Goal: Task Accomplishment & Management: Manage account settings

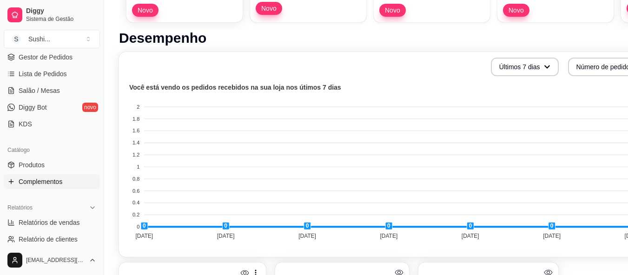
scroll to position [186, 0]
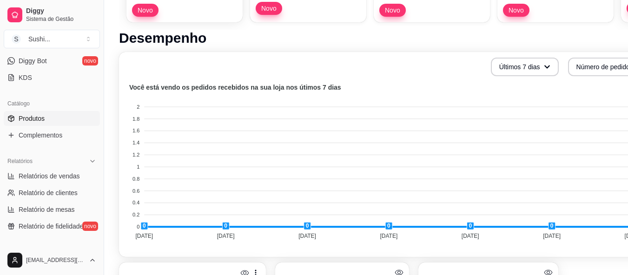
click at [46, 115] on link "Produtos" at bounding box center [52, 118] width 96 height 15
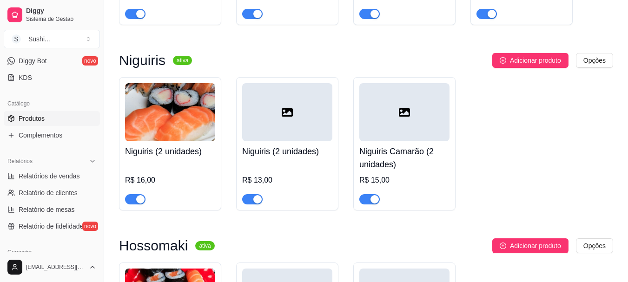
scroll to position [739, 0]
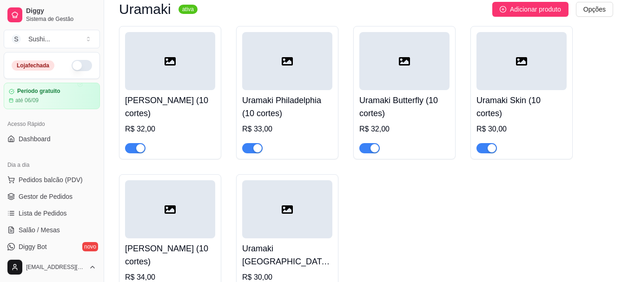
scroll to position [3195, 0]
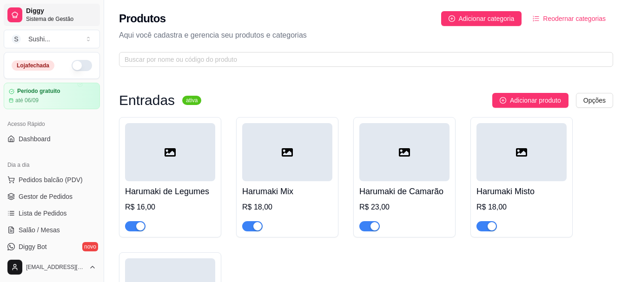
click at [43, 13] on span "Diggy" at bounding box center [61, 11] width 70 height 8
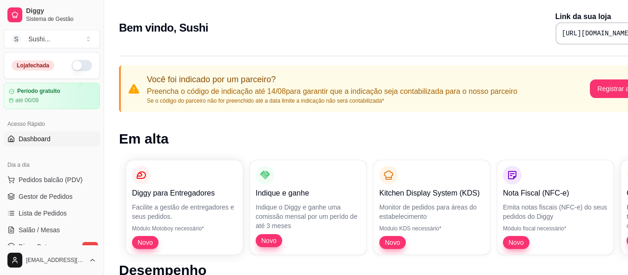
click at [72, 67] on button "button" at bounding box center [82, 65] width 20 height 11
click at [82, 42] on button "S Sushi ..." at bounding box center [52, 39] width 96 height 19
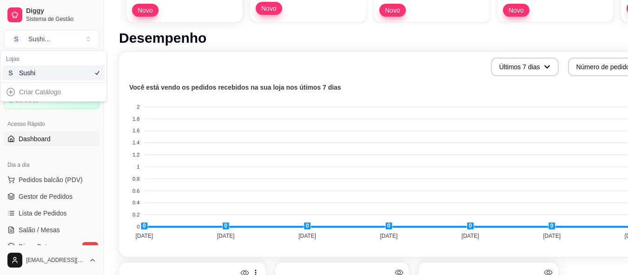
click at [99, 73] on icon "Suggestions" at bounding box center [96, 72] width 7 height 7
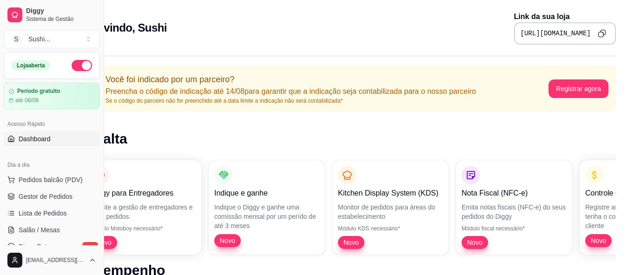
scroll to position [0, 42]
click at [29, 212] on span "Lista de Pedidos" at bounding box center [43, 213] width 48 height 9
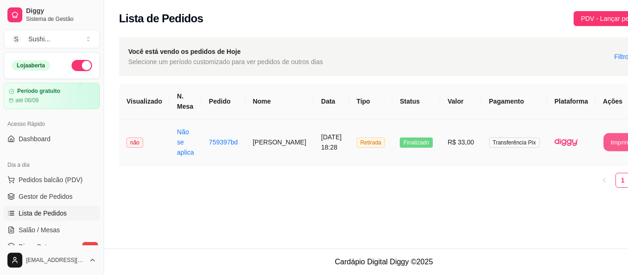
click at [603, 144] on button "Imprimir" at bounding box center [621, 142] width 37 height 18
click at [603, 142] on button "Imprimir" at bounding box center [621, 142] width 37 height 18
click at [614, 53] on span "Filtros" at bounding box center [623, 57] width 18 height 10
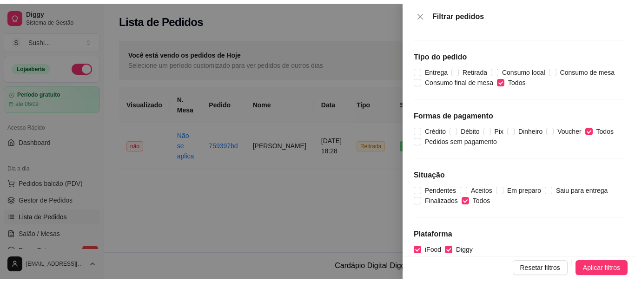
scroll to position [59, 0]
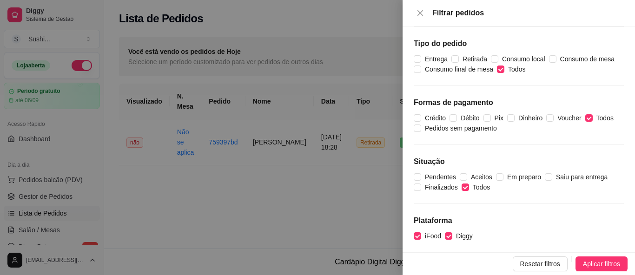
click at [362, 185] on div at bounding box center [317, 137] width 635 height 275
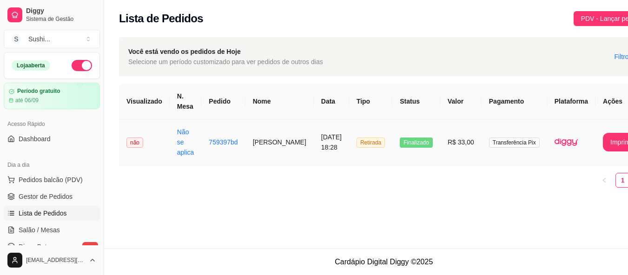
click at [400, 147] on span "Finalizado" at bounding box center [416, 143] width 33 height 10
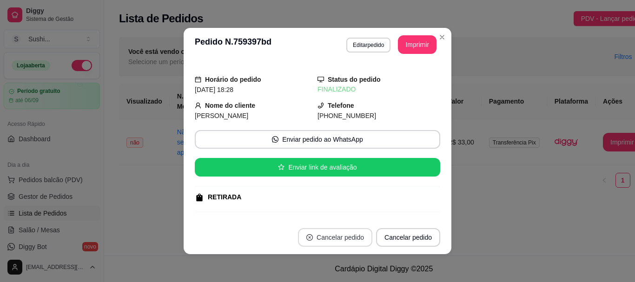
click at [351, 234] on button "Cancelar pedido" at bounding box center [335, 237] width 74 height 19
click at [390, 236] on button "Cancelar pedido" at bounding box center [408, 237] width 64 height 19
click at [335, 234] on button "Cancelar pedido" at bounding box center [335, 238] width 72 height 18
click at [385, 235] on button "Cancelar pedido" at bounding box center [408, 237] width 64 height 19
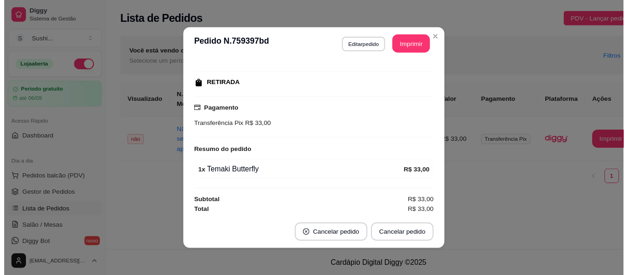
scroll to position [115, 0]
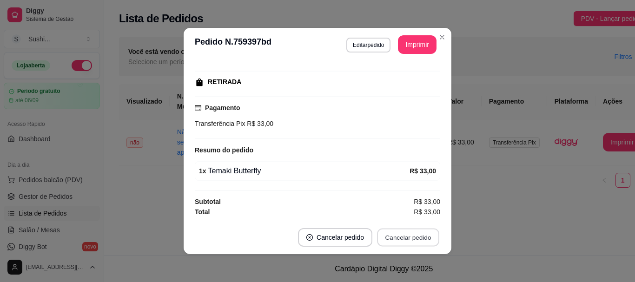
click at [414, 229] on button "Cancelar pedido" at bounding box center [408, 238] width 62 height 18
click at [414, 229] on button "Cancelar pedido" at bounding box center [408, 237] width 64 height 19
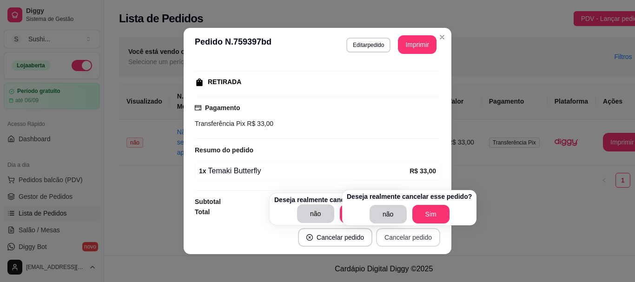
click at [414, 229] on button "Cancelar pedido" at bounding box center [408, 237] width 64 height 19
click at [414, 229] on button "Cancelar pedido" at bounding box center [408, 238] width 62 height 18
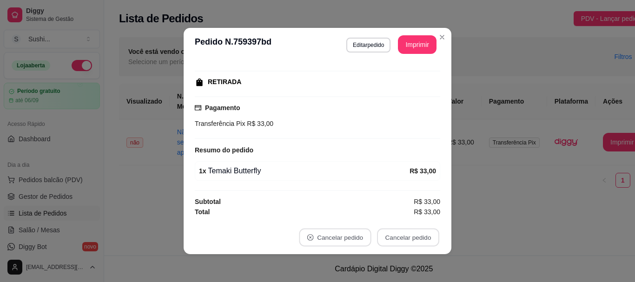
click at [385, 210] on button "não" at bounding box center [389, 215] width 36 height 18
click at [394, 238] on button "Cancelar pedido" at bounding box center [408, 237] width 64 height 19
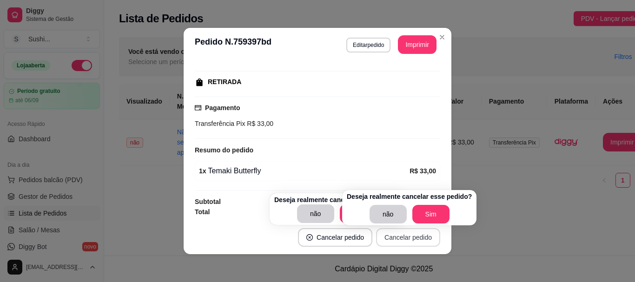
click at [394, 238] on button "Cancelar pedido" at bounding box center [408, 237] width 64 height 19
click at [426, 210] on button "Sim" at bounding box center [430, 214] width 36 height 18
